Goal: Information Seeking & Learning: Learn about a topic

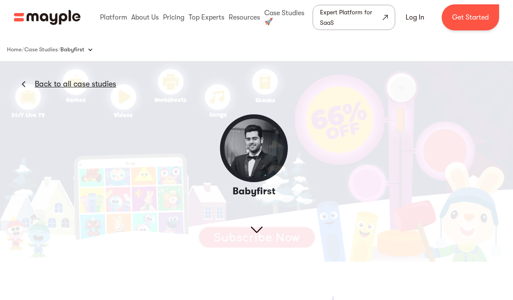
scroll to position [12, 0]
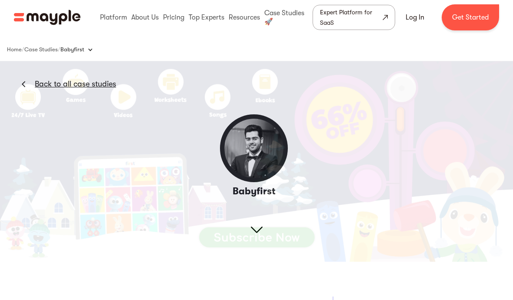
click at [24, 84] on img at bounding box center [24, 84] width 4 height 7
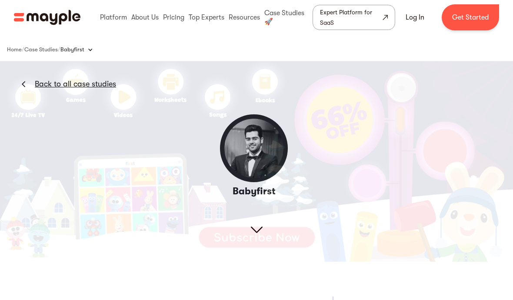
click at [27, 79] on div "Back to all case studies" at bounding box center [58, 75] width 116 height 28
click at [23, 82] on img at bounding box center [24, 84] width 4 height 7
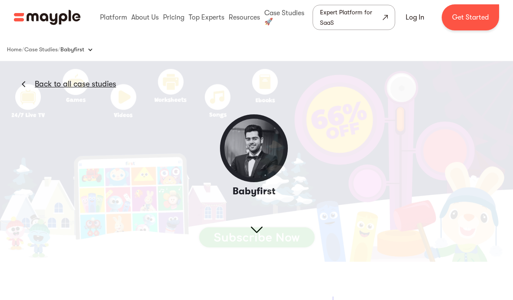
click at [25, 86] on img at bounding box center [24, 84] width 4 height 7
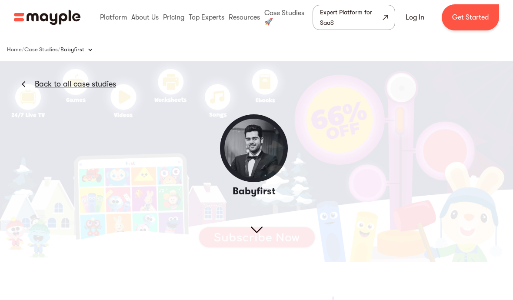
click at [343, 107] on img at bounding box center [256, 161] width 513 height 200
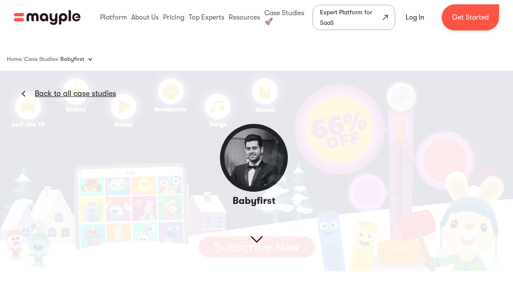
scroll to position [1, 0]
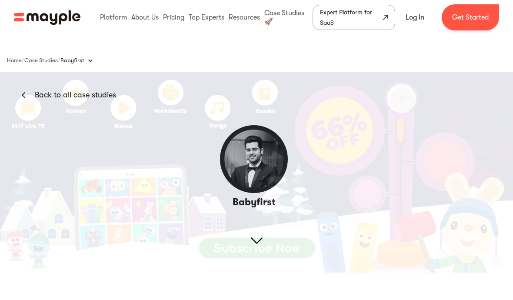
click at [97, 214] on img at bounding box center [256, 172] width 513 height 200
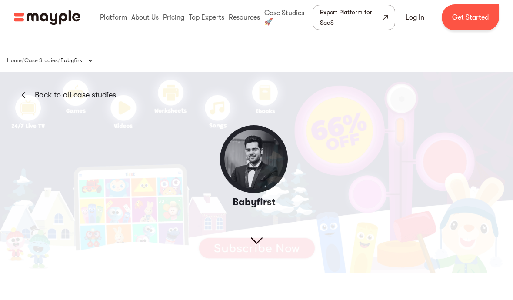
click at [274, 150] on img at bounding box center [256, 172] width 513 height 200
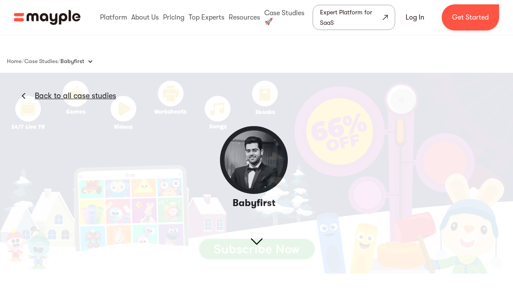
click at [264, 166] on img at bounding box center [256, 173] width 513 height 200
click at [278, 167] on img at bounding box center [256, 173] width 513 height 200
click at [267, 252] on img at bounding box center [256, 173] width 513 height 200
click at [265, 232] on img at bounding box center [256, 173] width 513 height 200
click at [307, 246] on img at bounding box center [256, 173] width 513 height 200
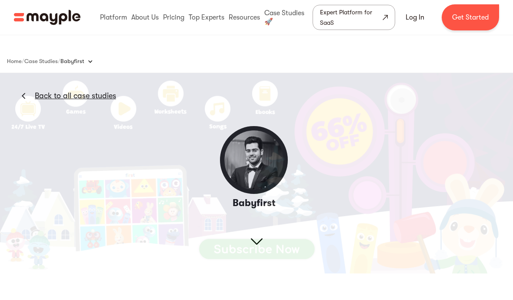
click at [310, 247] on img at bounding box center [256, 173] width 513 height 200
